Goal: Task Accomplishment & Management: Use online tool/utility

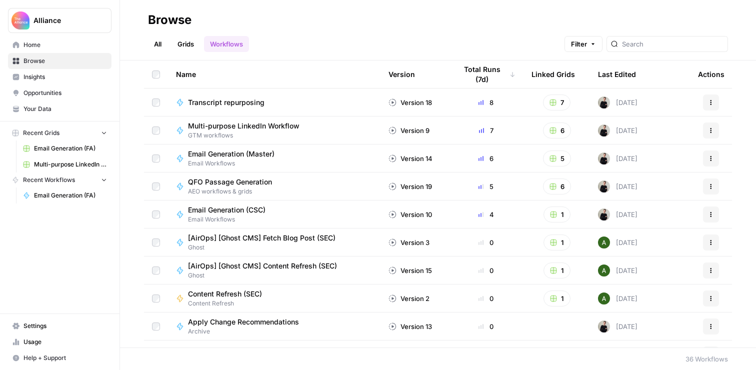
click at [52, 187] on link "Email Generation (FA)" at bounding box center [64, 195] width 93 height 16
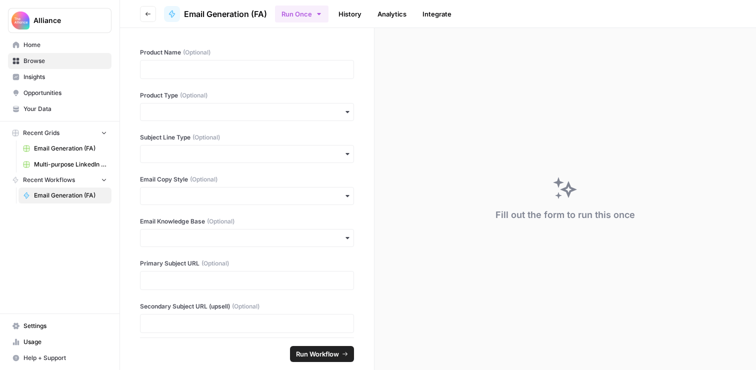
click at [62, 167] on span "Multi-purpose LinkedIn Workflow Grid" at bounding box center [70, 164] width 73 height 9
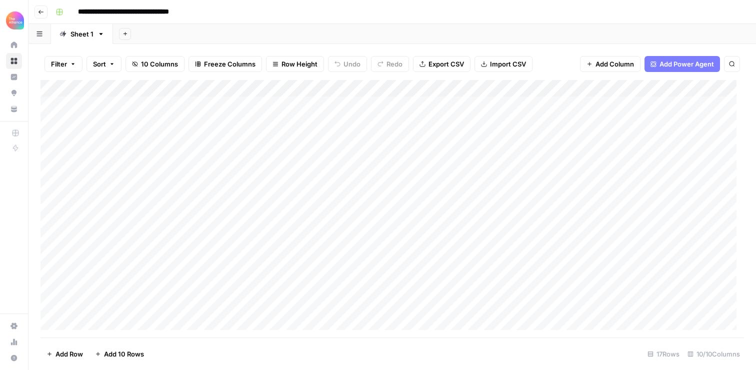
scroll to position [72, 0]
click at [98, 303] on div "Add Column" at bounding box center [391, 208] width 703 height 257
click at [92, 303] on div "Add Column" at bounding box center [391, 208] width 703 height 257
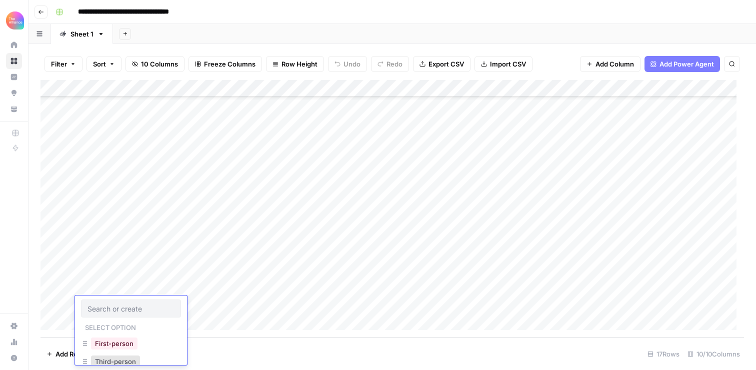
click at [92, 303] on div at bounding box center [131, 308] width 100 height 18
click at [111, 346] on button "First-person" at bounding box center [114, 343] width 46 height 12
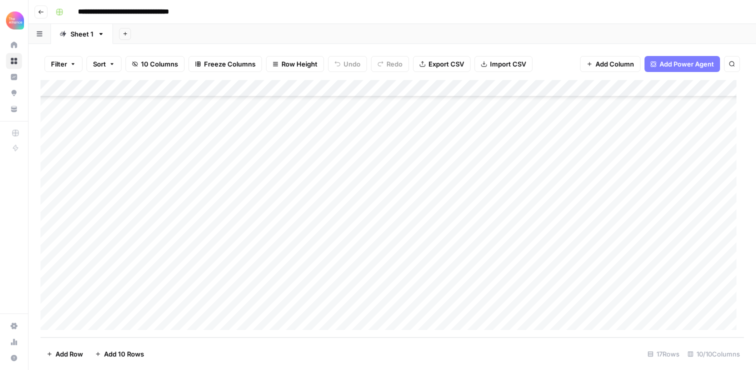
click at [184, 305] on div "Add Column" at bounding box center [391, 208] width 703 height 257
click at [197, 332] on button "Promo" at bounding box center [195, 329] width 28 height 12
click at [288, 304] on div "Add Column" at bounding box center [391, 208] width 703 height 257
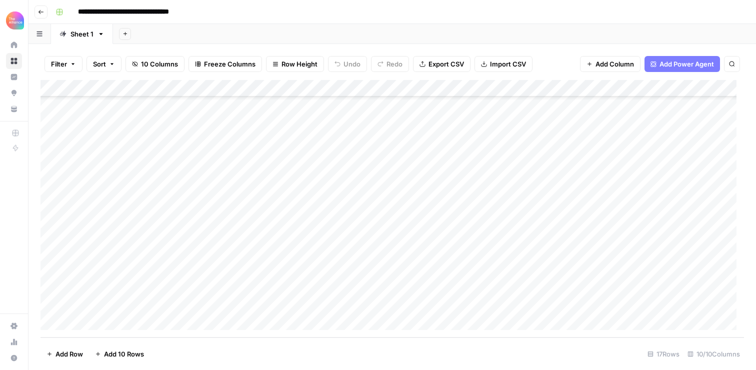
click at [288, 304] on div "Add Column" at bounding box center [391, 208] width 703 height 257
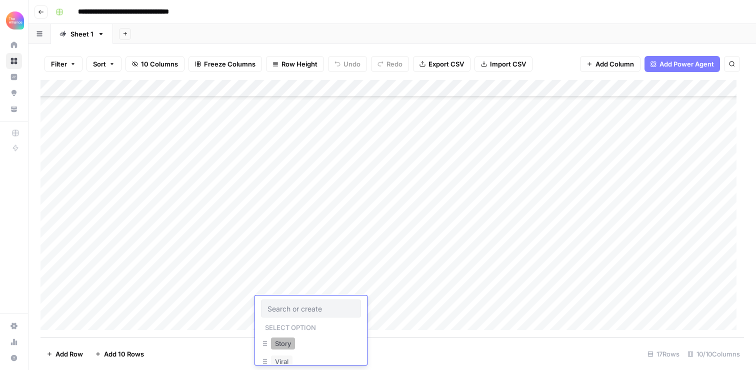
scroll to position [0, 0]
click at [284, 341] on button "Story" at bounding box center [283, 343] width 24 height 12
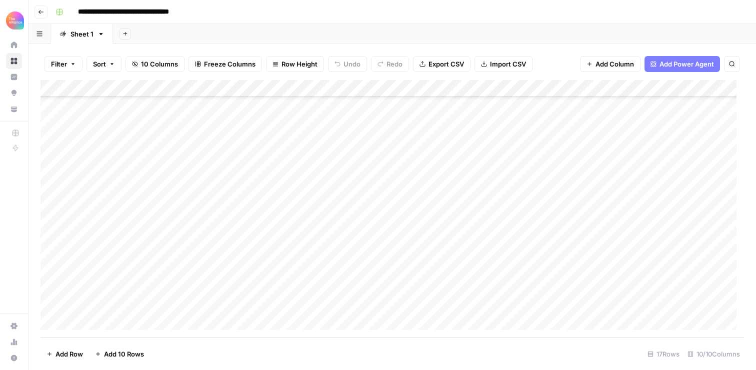
click at [373, 303] on div "Add Column" at bounding box center [391, 208] width 703 height 257
click at [377, 289] on div "Add Column" at bounding box center [391, 208] width 703 height 257
click at [374, 268] on div "Add Column" at bounding box center [391, 208] width 703 height 257
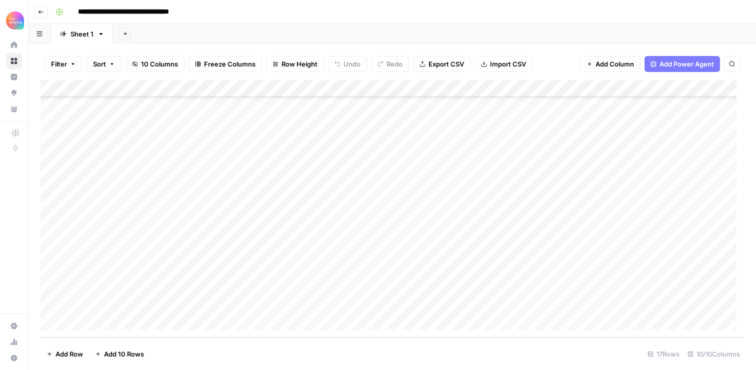
click at [374, 297] on div "Add Column" at bounding box center [391, 208] width 703 height 257
type textarea "**********"
click at [512, 305] on div "Add Column" at bounding box center [391, 208] width 703 height 257
type textarea "**********"
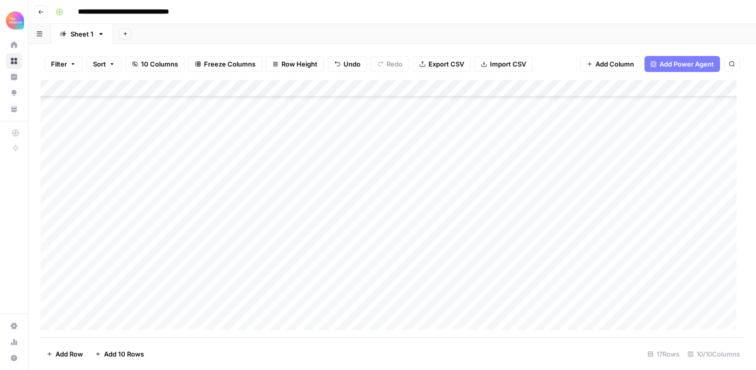
click at [571, 305] on div "Add Column" at bounding box center [391, 208] width 703 height 257
click at [571, 305] on textarea at bounding box center [605, 305] width 160 height 14
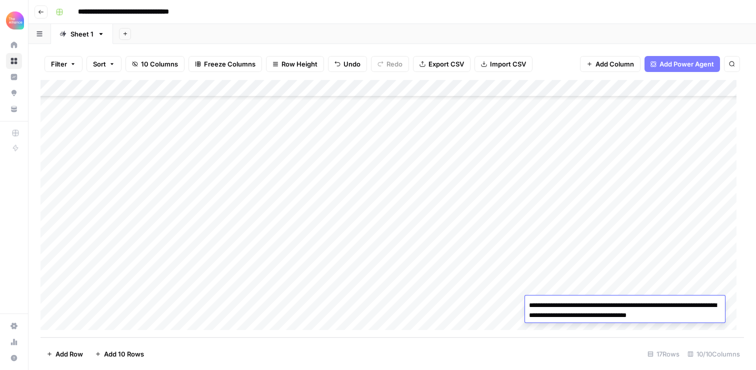
type textarea "**********"
click at [587, 274] on div "Add Column" at bounding box center [391, 208] width 703 height 257
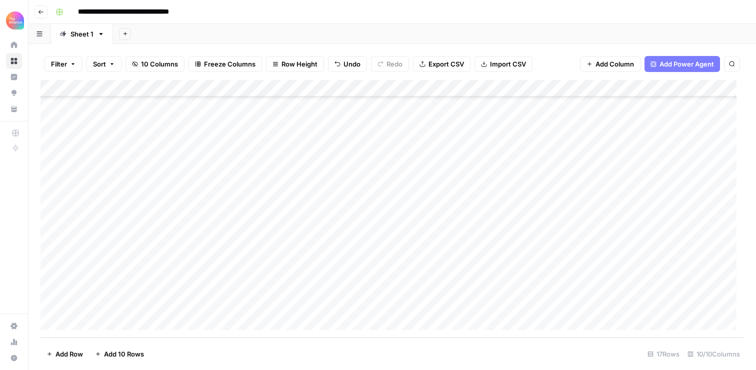
click at [651, 299] on div "Add Column" at bounding box center [391, 208] width 703 height 257
click at [685, 86] on div "Add Column" at bounding box center [391, 208] width 703 height 257
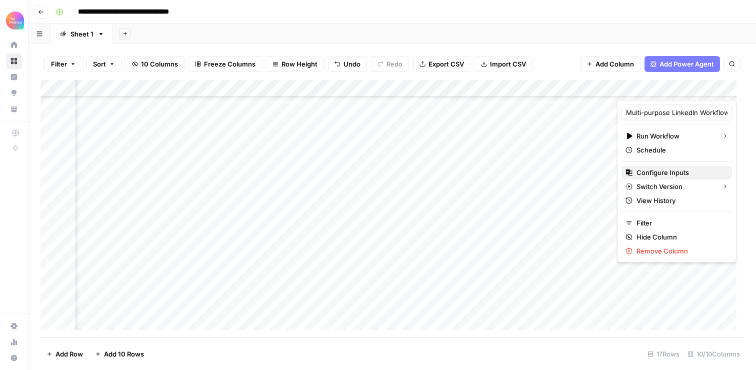
click at [653, 171] on span "Configure Inputs" at bounding box center [679, 172] width 87 height 10
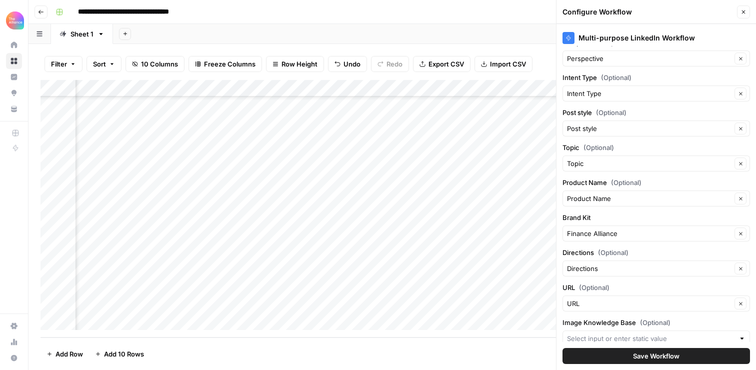
scroll to position [15, 0]
click at [633, 351] on span "Save Workflow" at bounding box center [656, 356] width 46 height 10
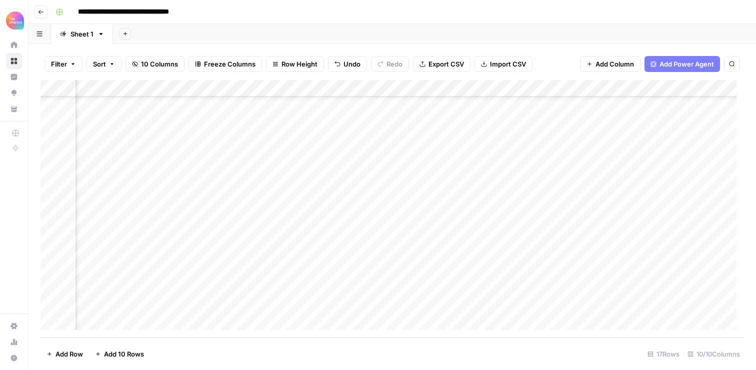
click at [660, 302] on div "Add Column" at bounding box center [391, 208] width 703 height 257
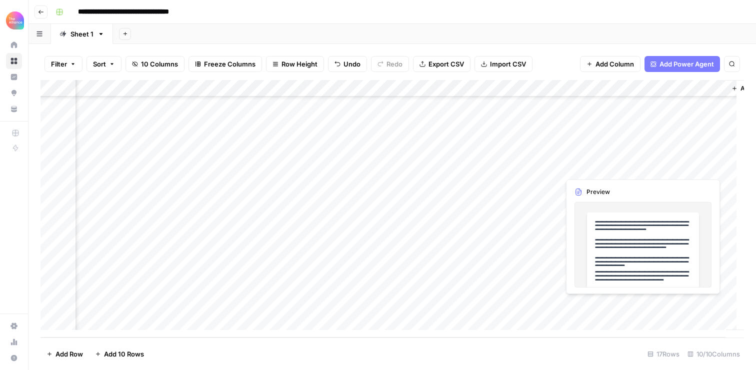
click at [676, 302] on div "Add Column" at bounding box center [391, 208] width 703 height 257
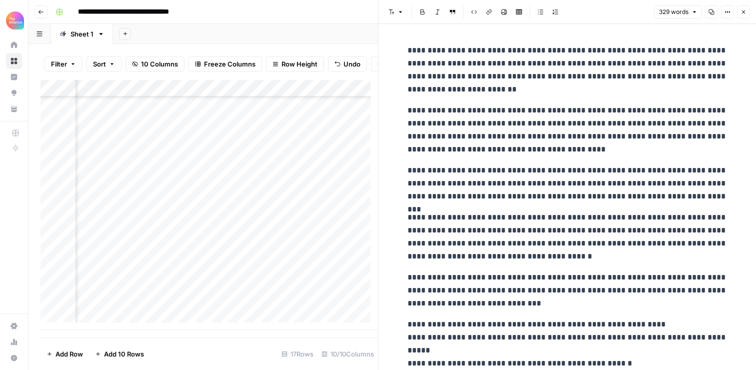
scroll to position [72, 0]
click at [744, 7] on button "Close" at bounding box center [743, 11] width 13 height 13
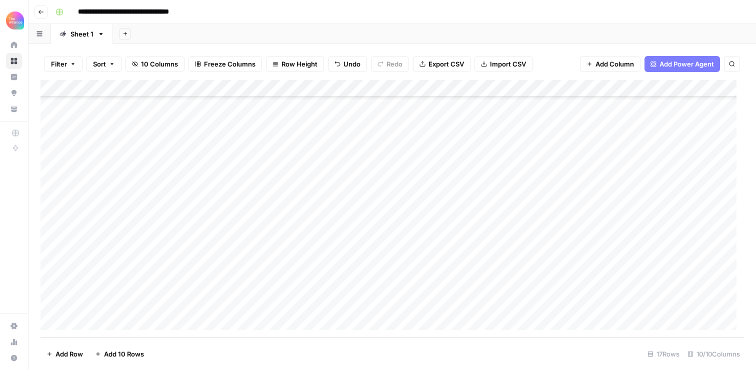
click at [215, 299] on div "Add Column" at bounding box center [391, 208] width 703 height 257
click at [291, 298] on div "Add Column" at bounding box center [391, 208] width 703 height 257
click at [291, 302] on div "Add Column" at bounding box center [391, 208] width 703 height 257
click at [293, 331] on button "Creative" at bounding box center [288, 332] width 34 height 12
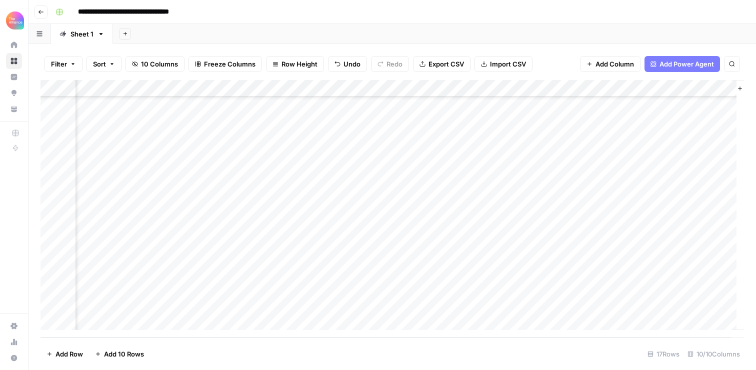
scroll to position [72, 273]
click at [513, 304] on div "Add Column" at bounding box center [391, 208] width 703 height 257
click at [648, 307] on div "Add Column" at bounding box center [391, 208] width 703 height 257
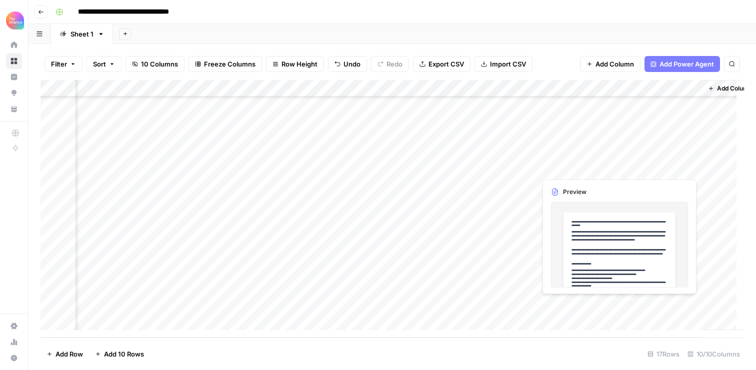
click at [648, 307] on div "Add Column" at bounding box center [391, 208] width 703 height 257
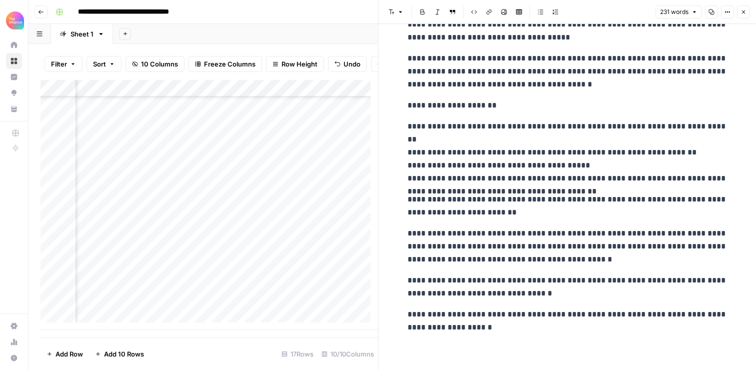
scroll to position [86, 0]
click at [549, 192] on div "**********" at bounding box center [567, 146] width 332 height 384
copy div "**********"
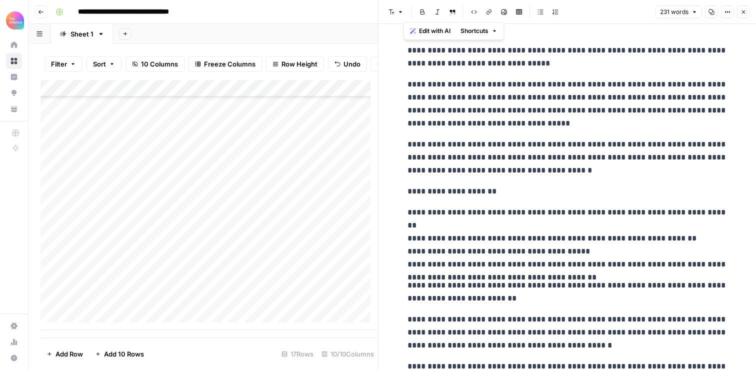
scroll to position [72, 0]
click at [202, 314] on div "Add Column" at bounding box center [208, 205] width 337 height 250
click at [299, 310] on div "Add Column" at bounding box center [208, 205] width 337 height 250
click at [311, 310] on div "Add Column" at bounding box center [208, 205] width 337 height 250
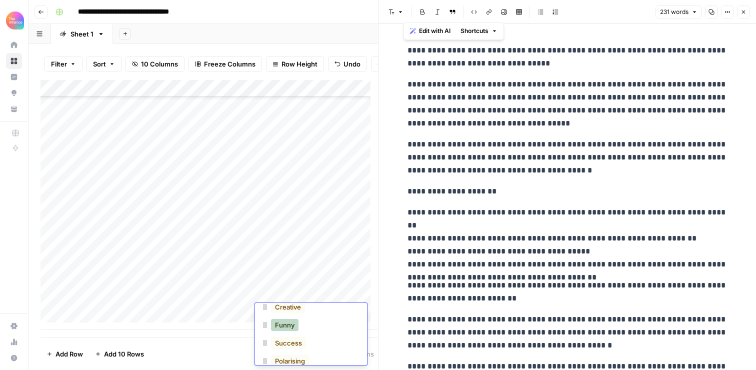
click at [286, 324] on button "Funny" at bounding box center [284, 325] width 27 height 12
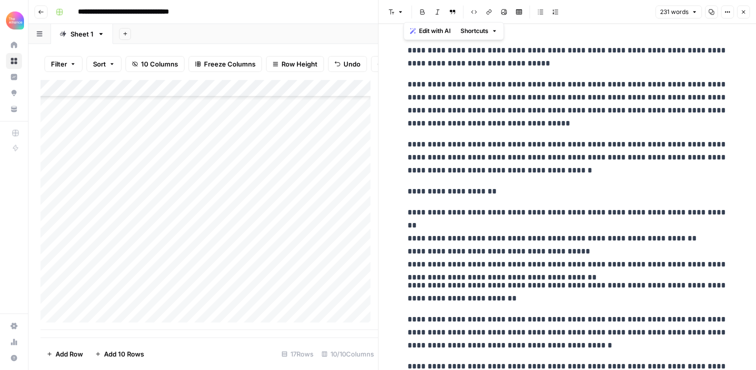
click at [749, 14] on button "Close" at bounding box center [743, 11] width 13 height 13
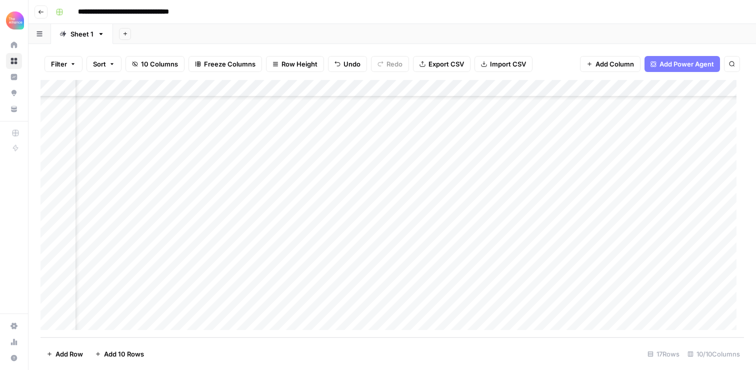
scroll to position [72, 223]
click at [562, 302] on div "Add Column" at bounding box center [391, 208] width 703 height 257
click at [636, 303] on div "Add Column" at bounding box center [391, 208] width 703 height 257
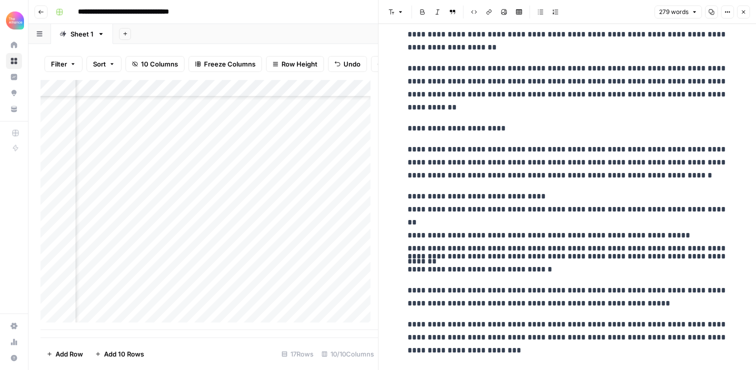
scroll to position [133, 0]
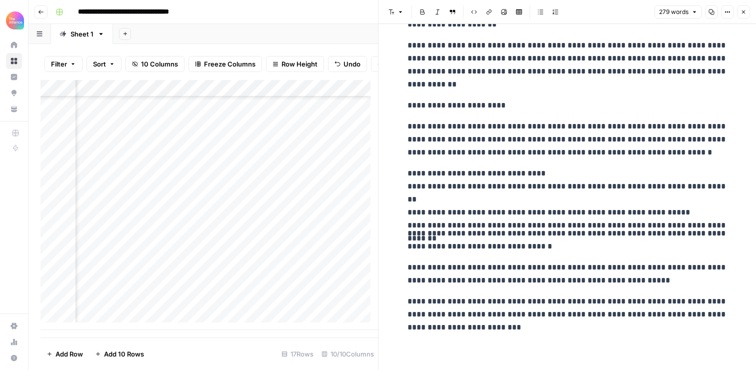
click at [517, 203] on p "**********" at bounding box center [567, 193] width 320 height 52
copy div "**********"
click at [300, 306] on div "Add Column" at bounding box center [208, 205] width 337 height 250
click at [276, 306] on div "Add Column" at bounding box center [208, 205] width 337 height 250
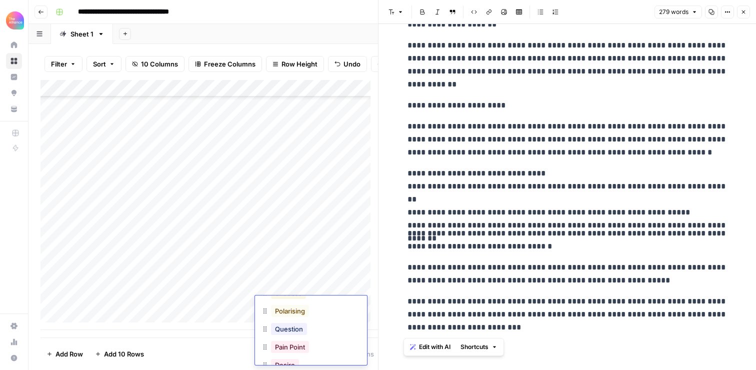
scroll to position [41, 0]
click at [294, 328] on button "Question" at bounding box center [289, 326] width 36 height 12
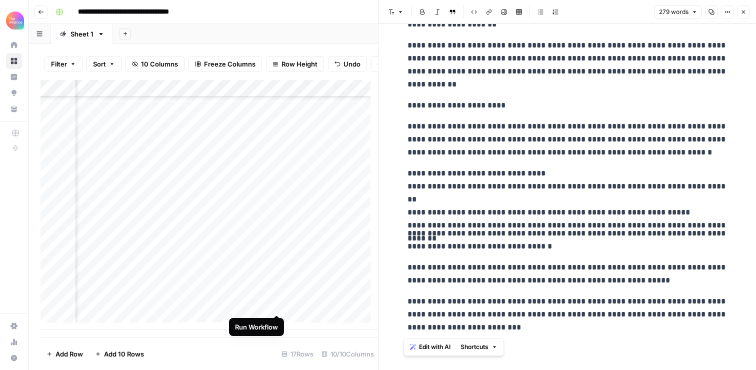
click at [278, 304] on div "Add Column" at bounding box center [208, 205] width 337 height 250
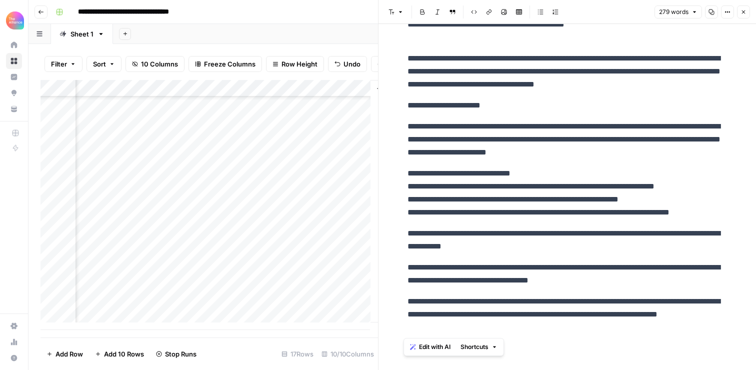
scroll to position [79, 613]
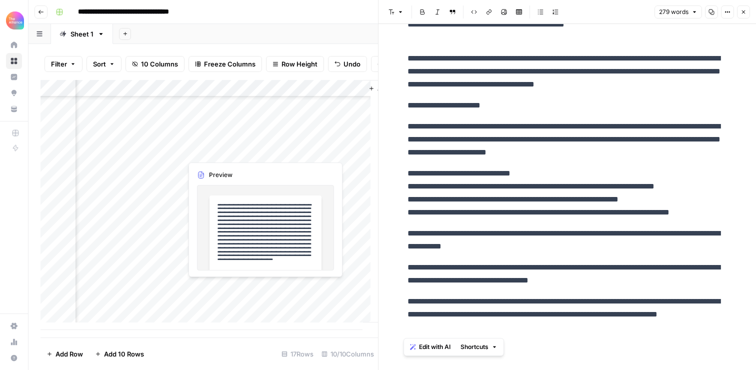
click at [312, 302] on div "Add Column" at bounding box center [208, 205] width 337 height 250
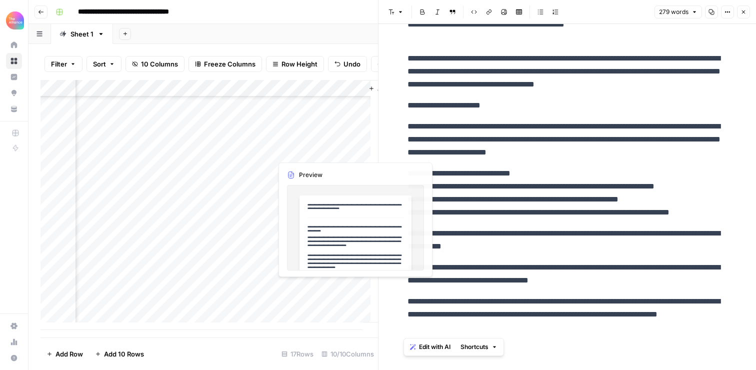
click at [315, 309] on div "Add Column" at bounding box center [208, 205] width 337 height 250
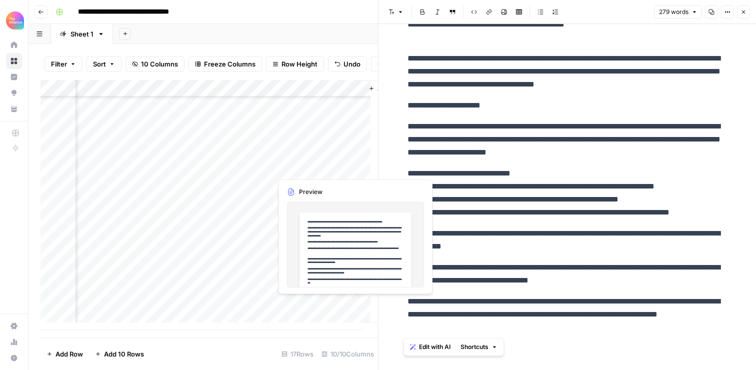
click at [315, 309] on div at bounding box center [317, 304] width 91 height 18
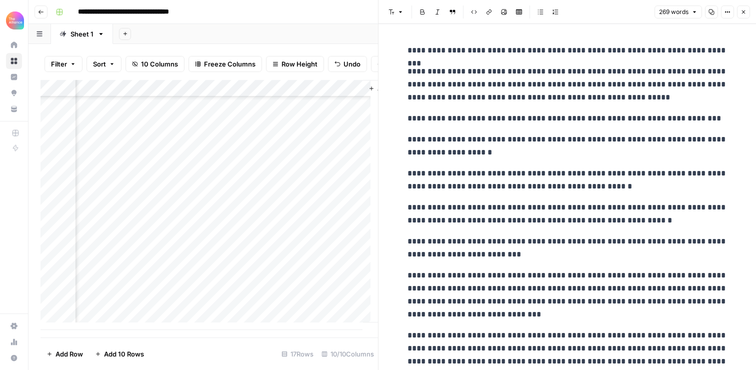
click at [510, 160] on div "**********" at bounding box center [567, 253] width 332 height 426
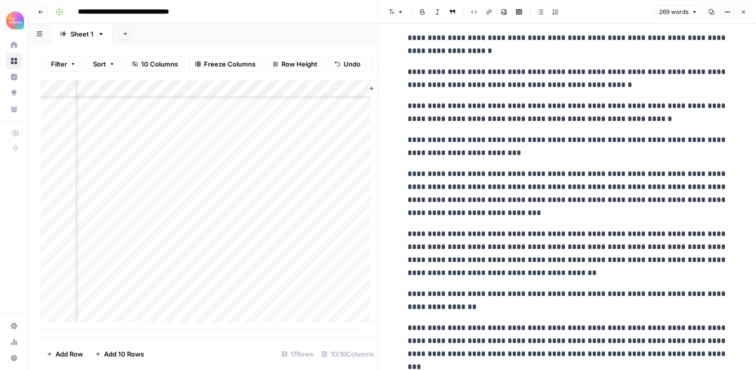
scroll to position [128, 0]
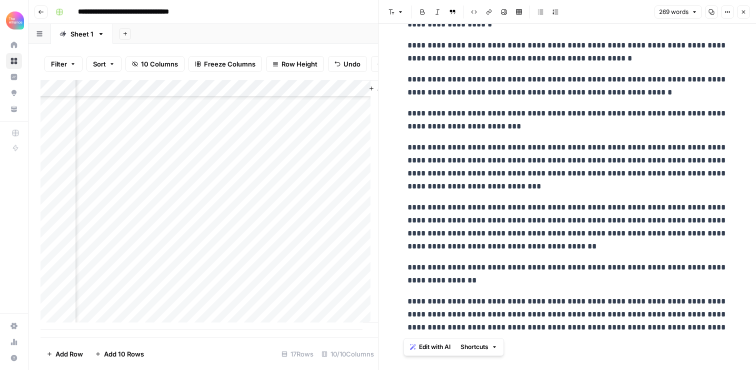
copy div "**********"
click at [446, 89] on p "**********" at bounding box center [567, 86] width 320 height 26
